Goal: Task Accomplishment & Management: Manage account settings

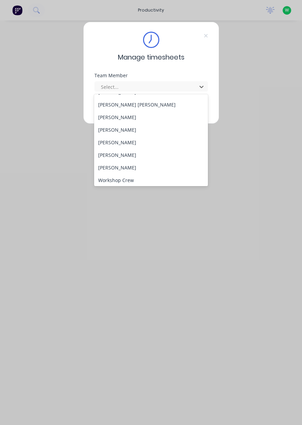
scroll to position [251, 0]
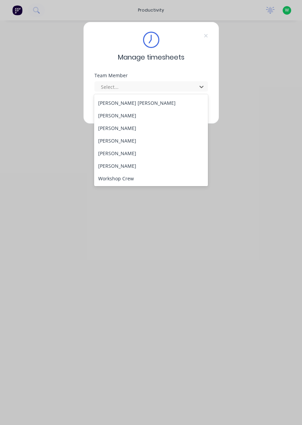
click at [137, 122] on div "Sam Dear" at bounding box center [151, 128] width 114 height 13
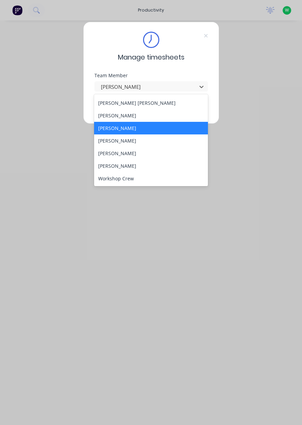
click at [134, 115] on div "Rob Bracamonte" at bounding box center [151, 115] width 114 height 13
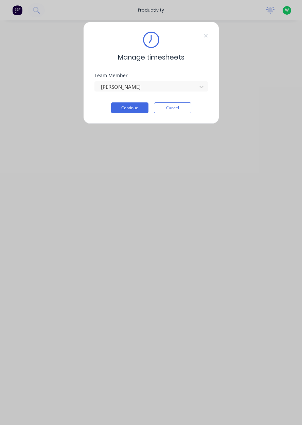
click at [135, 107] on button "Continue" at bounding box center [129, 107] width 37 height 11
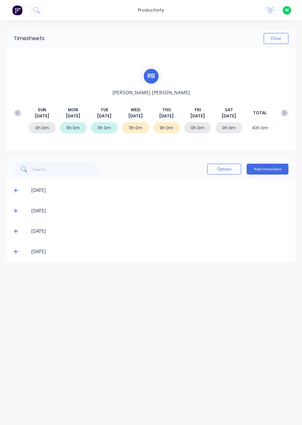
click at [276, 40] on button "Close" at bounding box center [276, 38] width 25 height 11
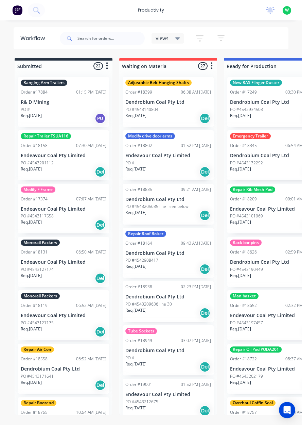
click at [149, 10] on div "productivity" at bounding box center [151, 10] width 33 height 10
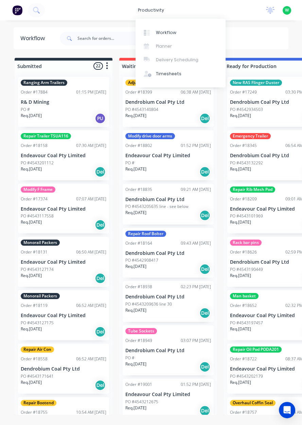
click at [169, 76] on div "Timesheets" at bounding box center [169, 74] width 26 height 6
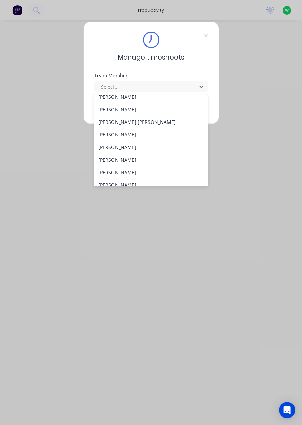
scroll to position [251, 0]
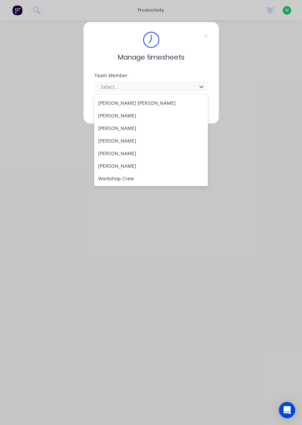
click at [132, 116] on div "Rob Bracamonte" at bounding box center [151, 115] width 114 height 13
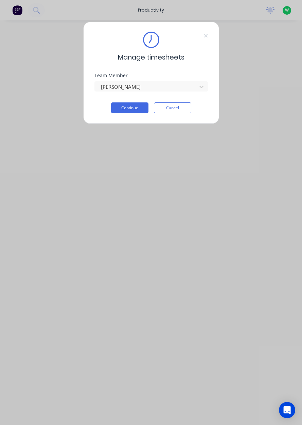
click at [133, 110] on button "Continue" at bounding box center [129, 107] width 37 height 11
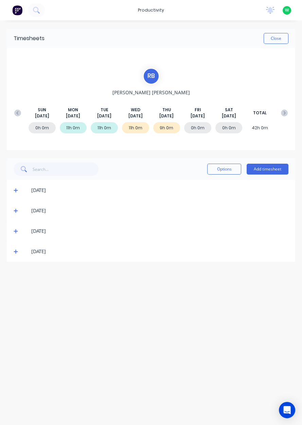
click at [278, 170] on button "Add timesheet" at bounding box center [268, 169] width 42 height 11
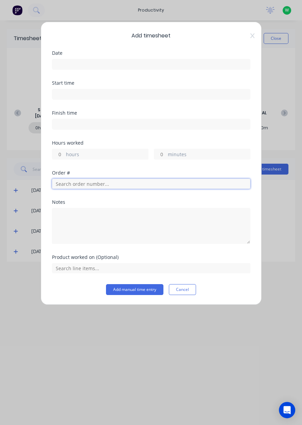
click at [65, 187] on input "text" at bounding box center [151, 184] width 199 height 10
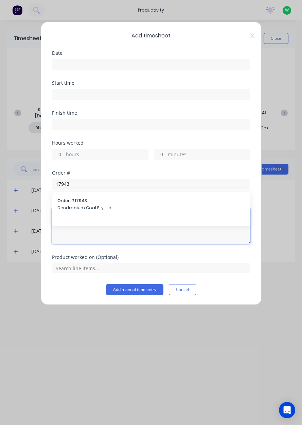
click at [88, 208] on textarea at bounding box center [151, 226] width 199 height 36
click at [84, 214] on textarea at bounding box center [151, 226] width 199 height 36
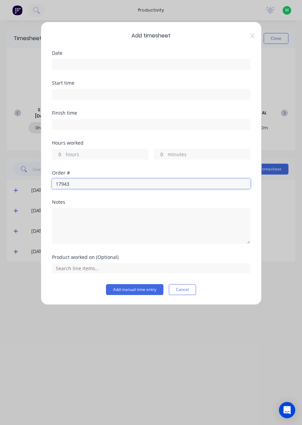
click at [80, 183] on input "17943" at bounding box center [151, 184] width 199 height 10
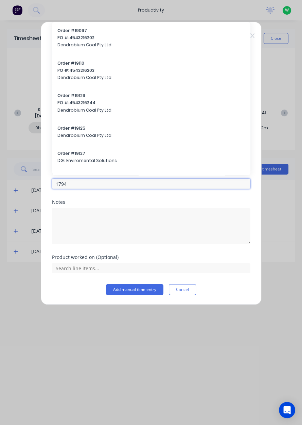
type input "17943"
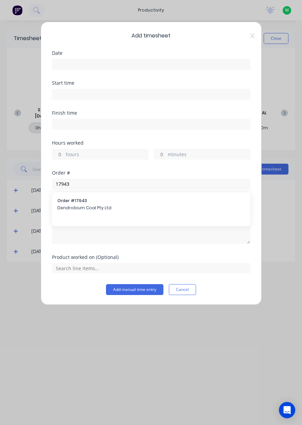
click at [86, 207] on span "Dendrobium Coal Pty Ltd" at bounding box center [151, 208] width 188 height 6
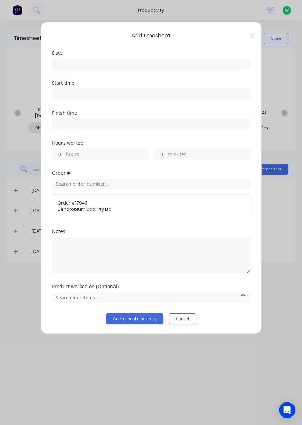
click at [91, 66] on input at bounding box center [151, 64] width 198 height 10
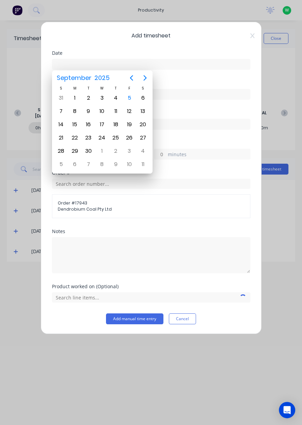
click at [130, 97] on div "5" at bounding box center [129, 98] width 10 height 10
type input "05/09/2025"
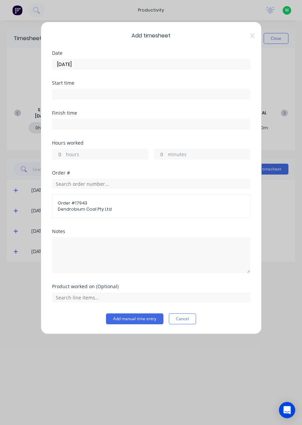
click at [62, 153] on input "hours" at bounding box center [58, 154] width 12 height 10
type input "2"
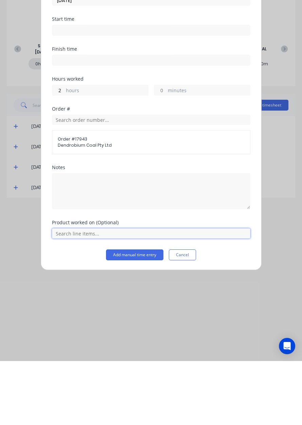
click at [111, 297] on input "text" at bounding box center [151, 297] width 199 height 10
click at [99, 280] on span "AFC Pan Overhaul" at bounding box center [156, 280] width 177 height 6
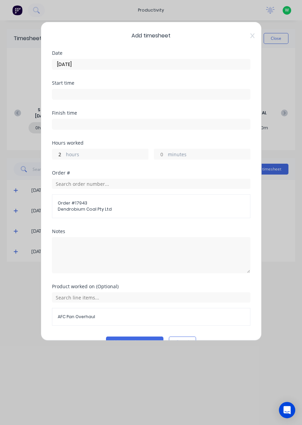
click at [140, 341] on button "Add manual time entry" at bounding box center [134, 341] width 57 height 11
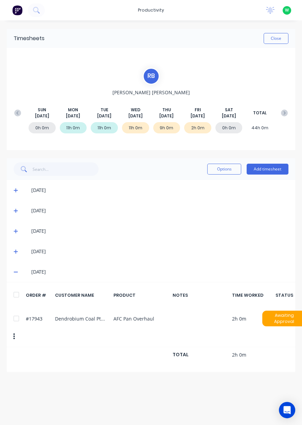
click at [275, 171] on button "Add timesheet" at bounding box center [268, 169] width 42 height 11
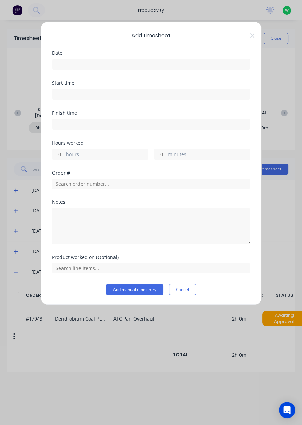
click at [62, 154] on input "hours" at bounding box center [58, 154] width 12 height 10
type input "6"
click at [86, 63] on input at bounding box center [151, 64] width 198 height 10
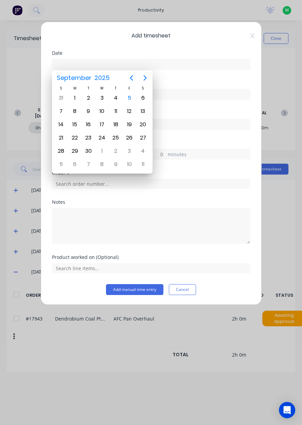
click at [130, 98] on div "5" at bounding box center [129, 98] width 10 height 10
type input "05/09/2025"
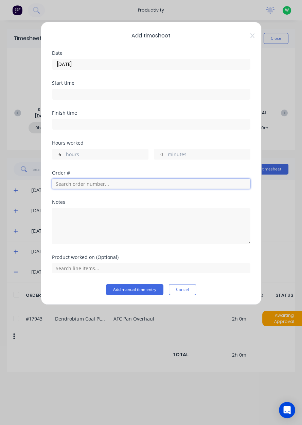
click at [90, 184] on input "text" at bounding box center [151, 184] width 199 height 10
type input "19062"
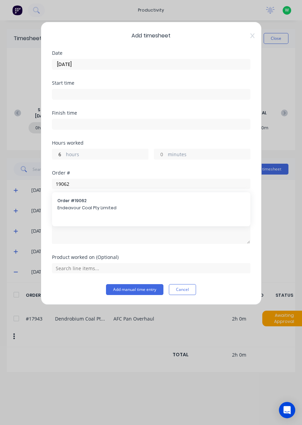
click at [85, 206] on span "Endeavour Coal Pty Limited" at bounding box center [151, 208] width 188 height 6
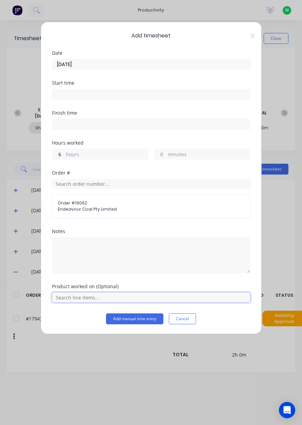
click at [92, 298] on input "text" at bounding box center [151, 297] width 199 height 10
click at [93, 281] on span "Spares pod hinges" at bounding box center [156, 280] width 177 height 6
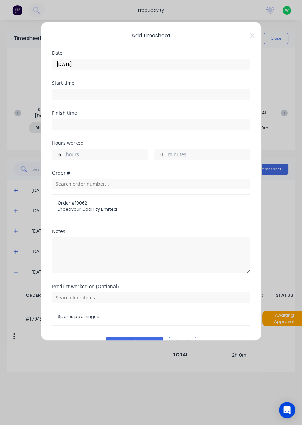
click at [151, 343] on button "Add manual time entry" at bounding box center [134, 341] width 57 height 11
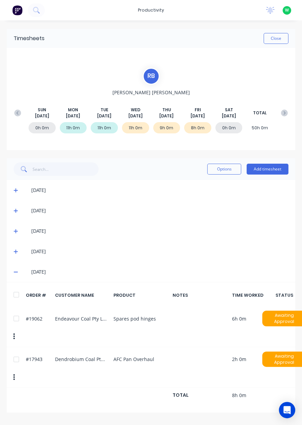
click at [280, 41] on button "Close" at bounding box center [276, 38] width 25 height 11
